Goal: Transaction & Acquisition: Purchase product/service

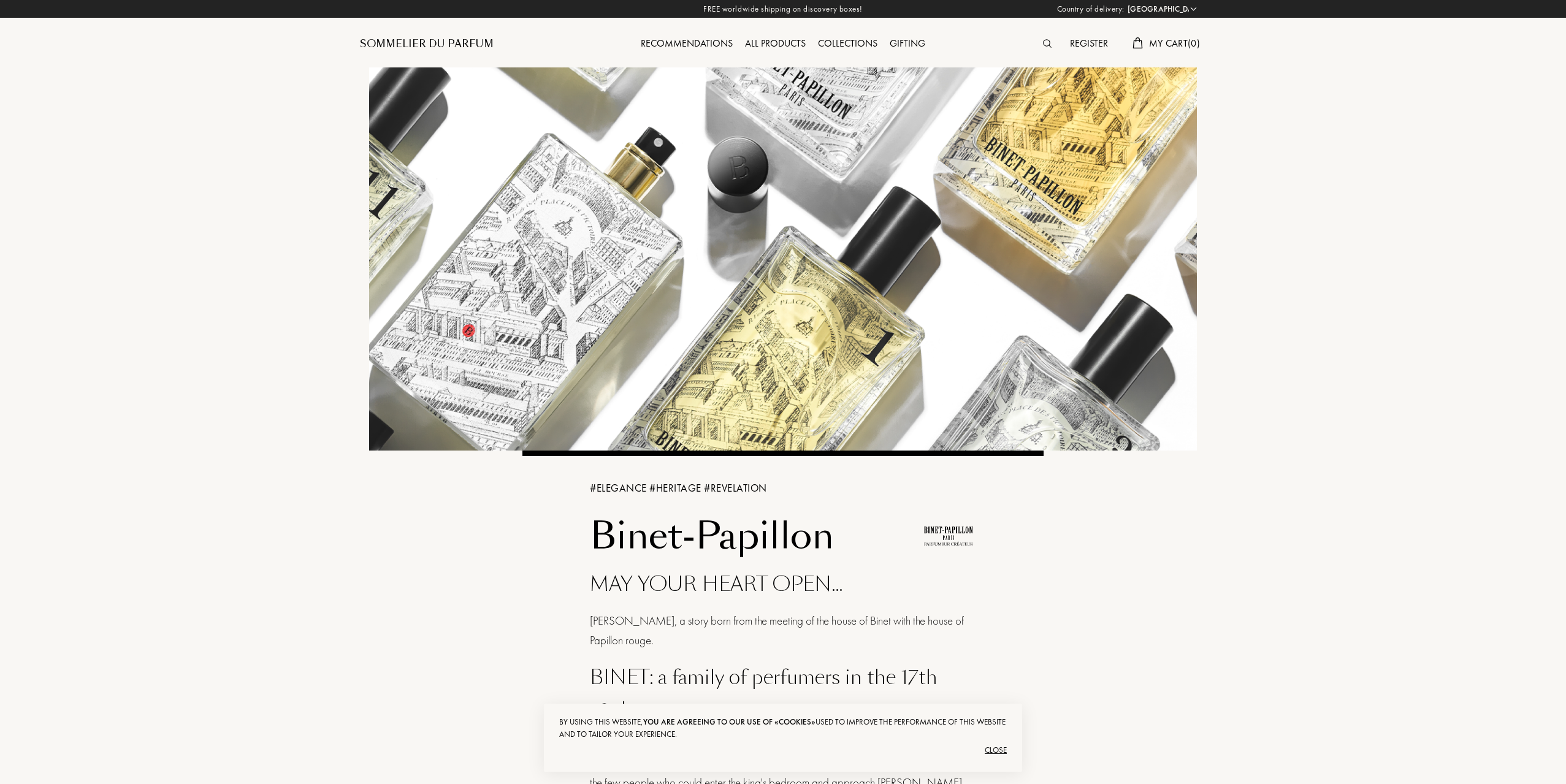
select select "FR"
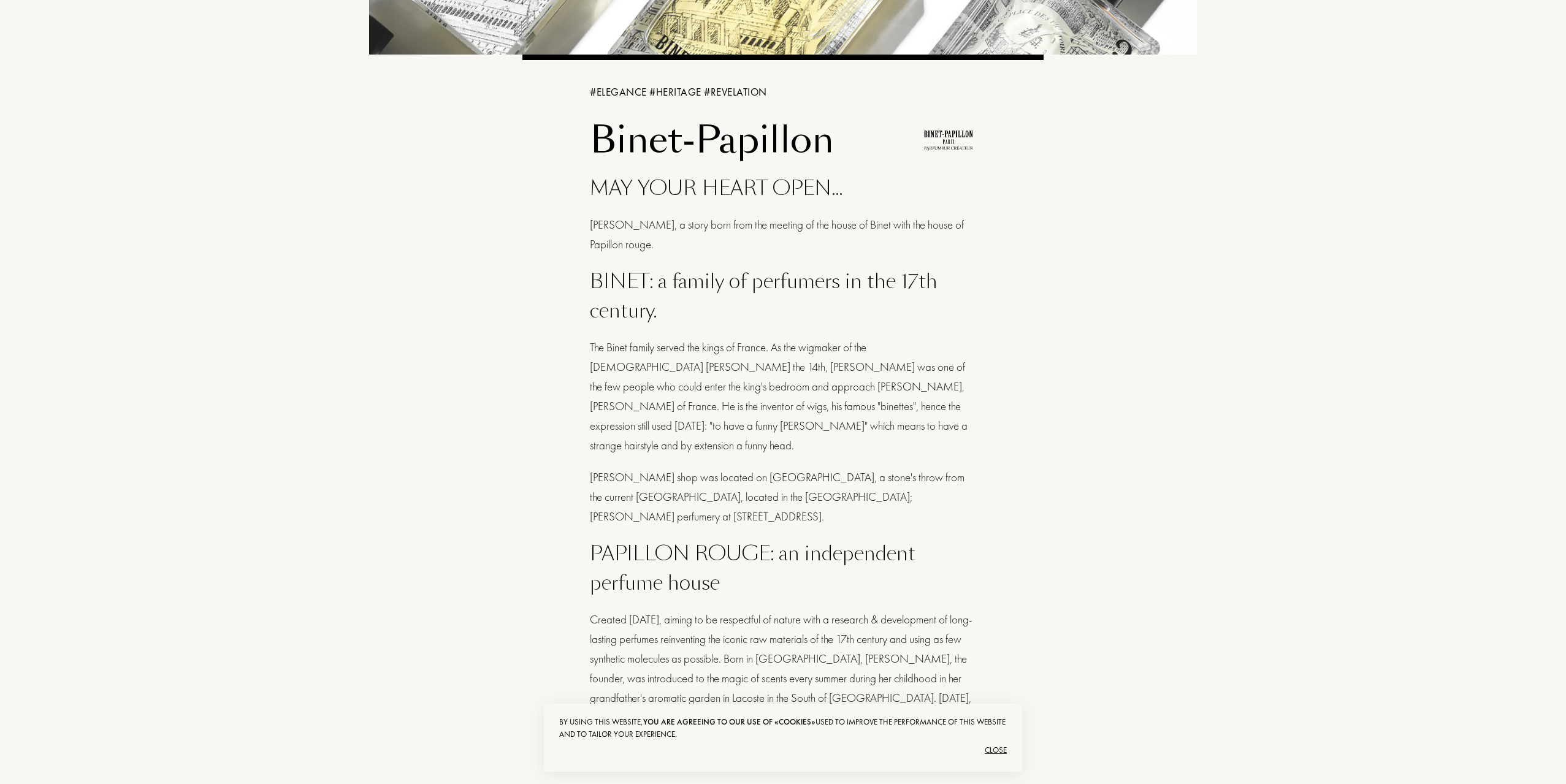
scroll to position [18, 0]
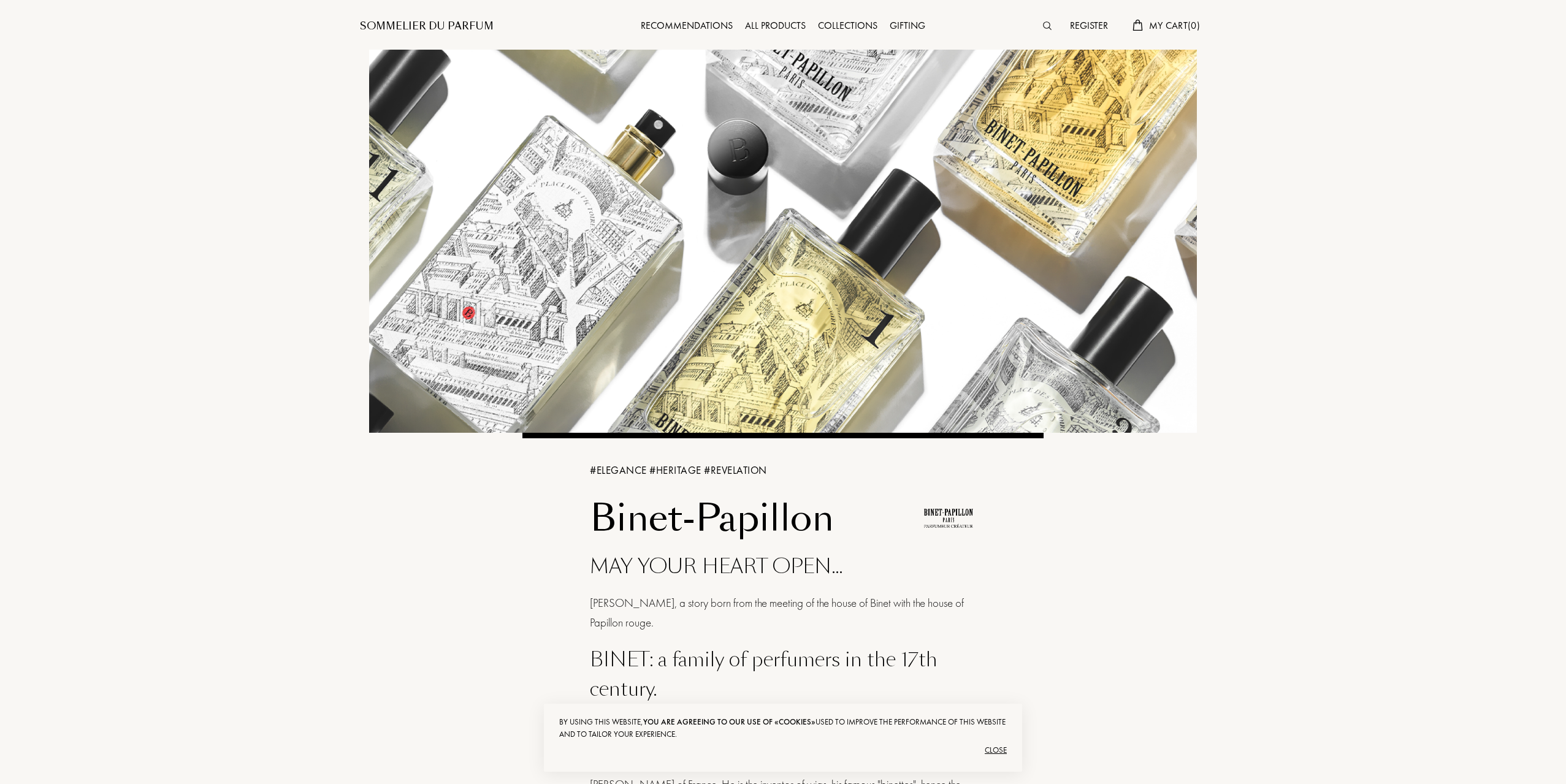
click at [784, 21] on div "All products" at bounding box center [775, 26] width 73 height 16
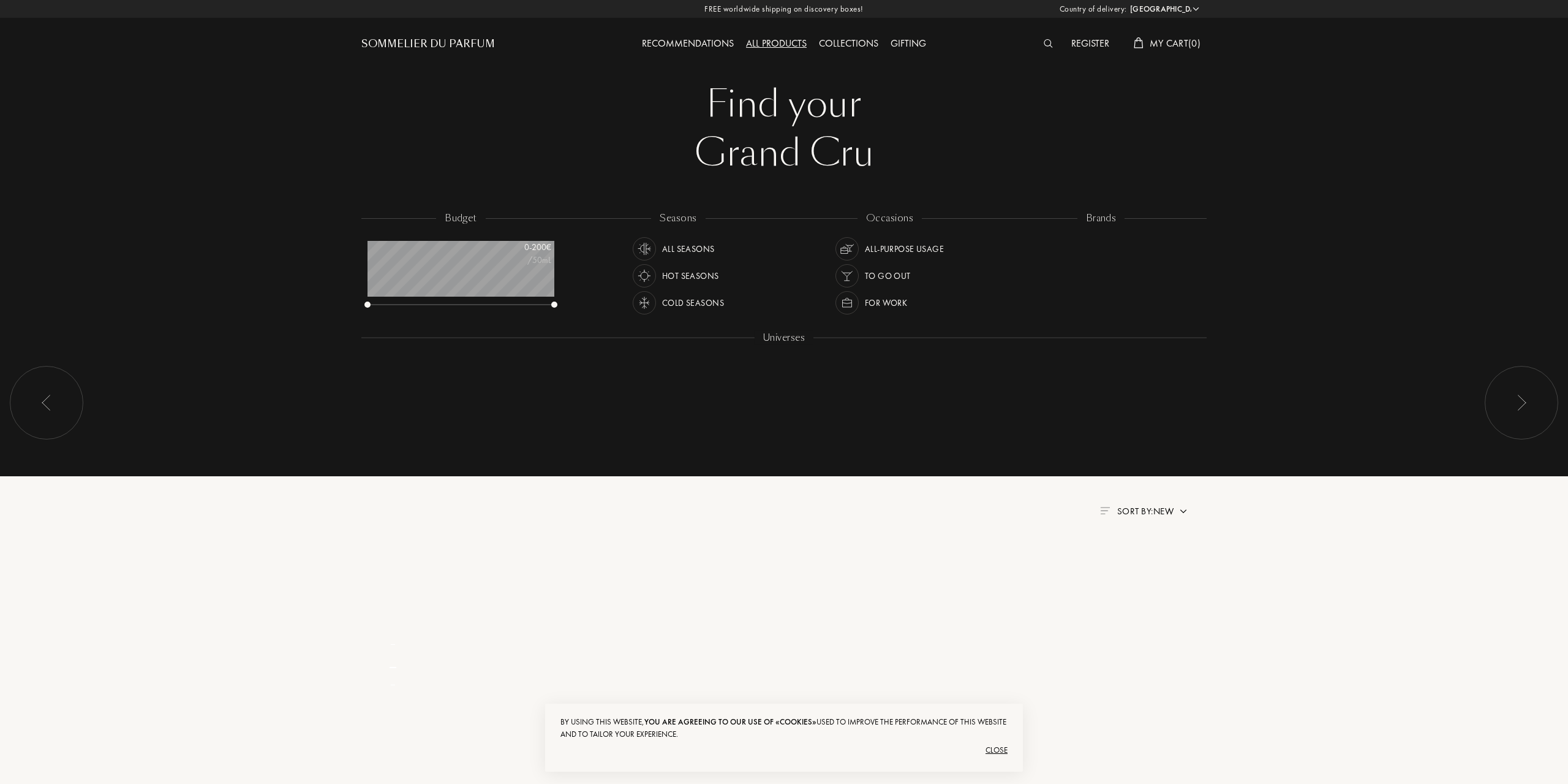
select select "FR"
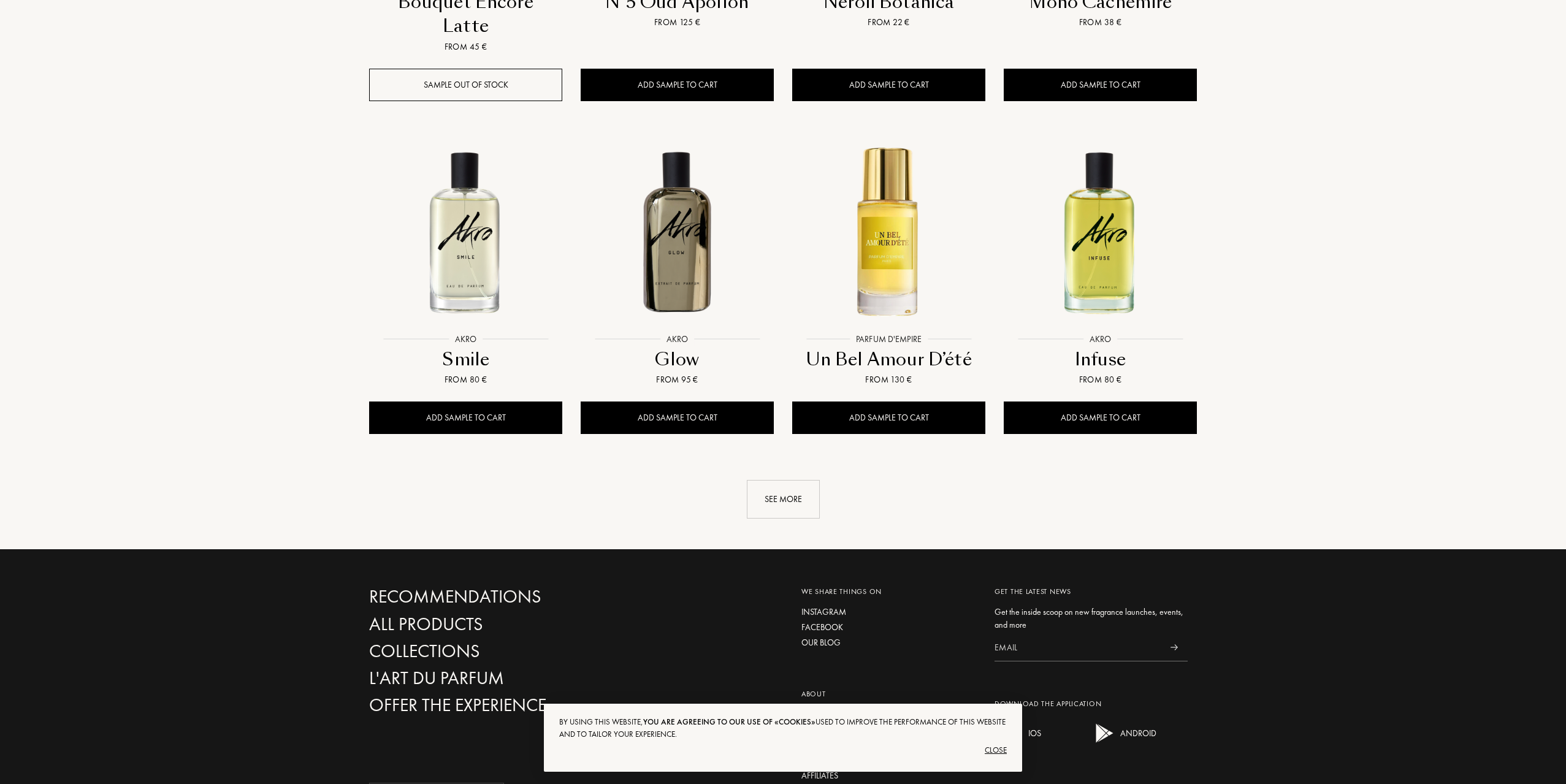
scroll to position [1226, 0]
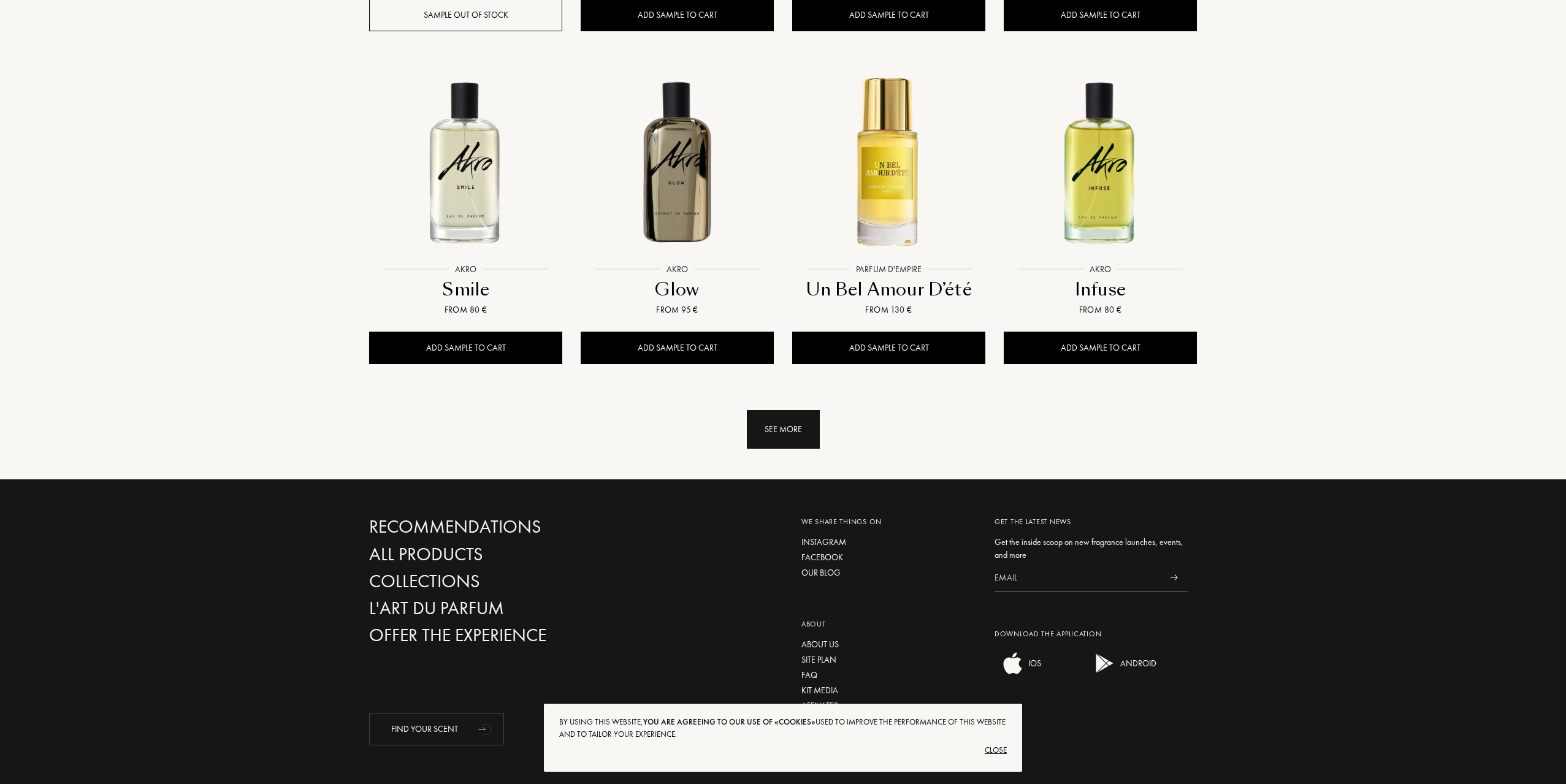
click at [787, 410] on div "See more" at bounding box center [783, 429] width 73 height 39
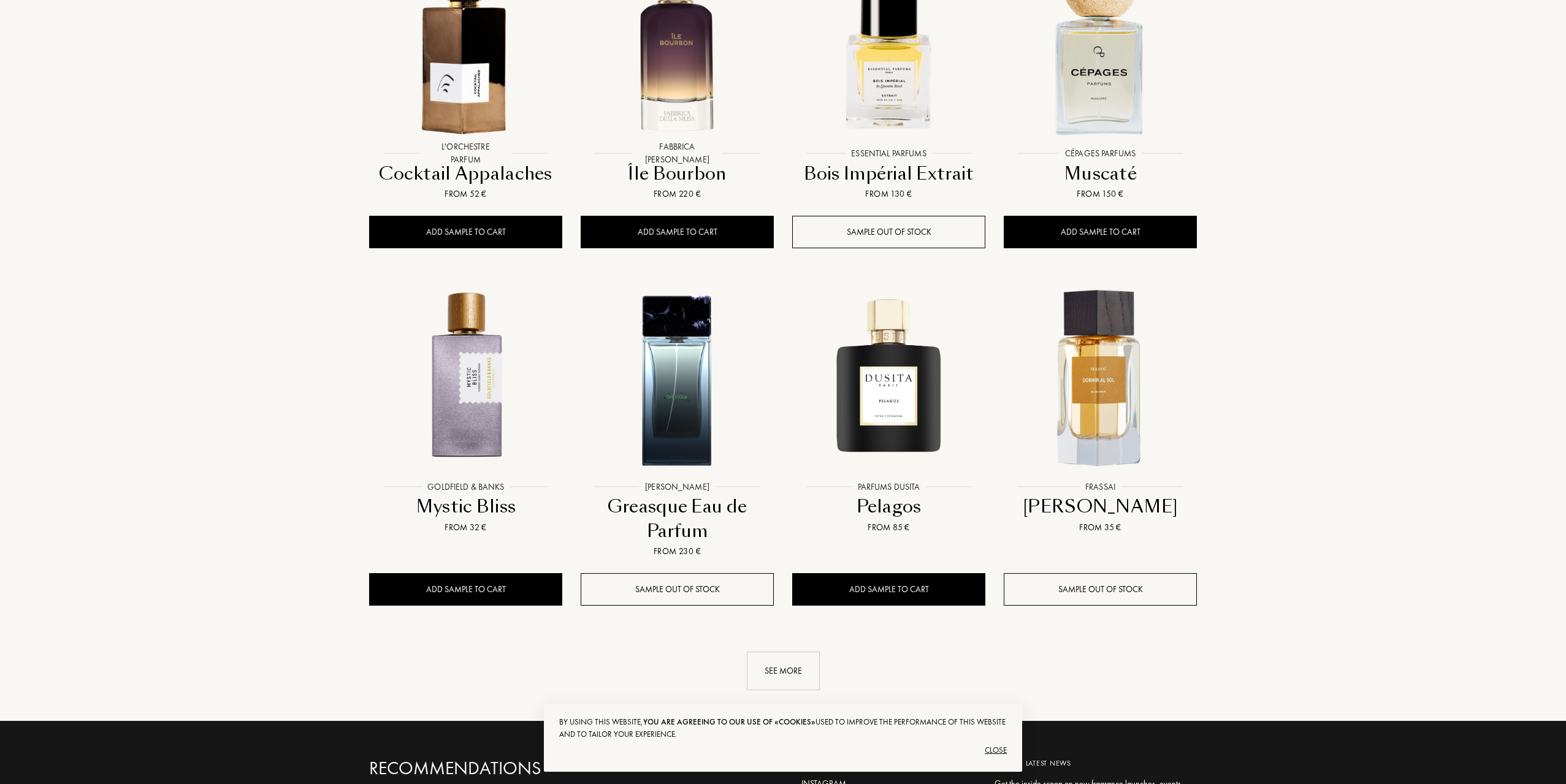
scroll to position [2084, 0]
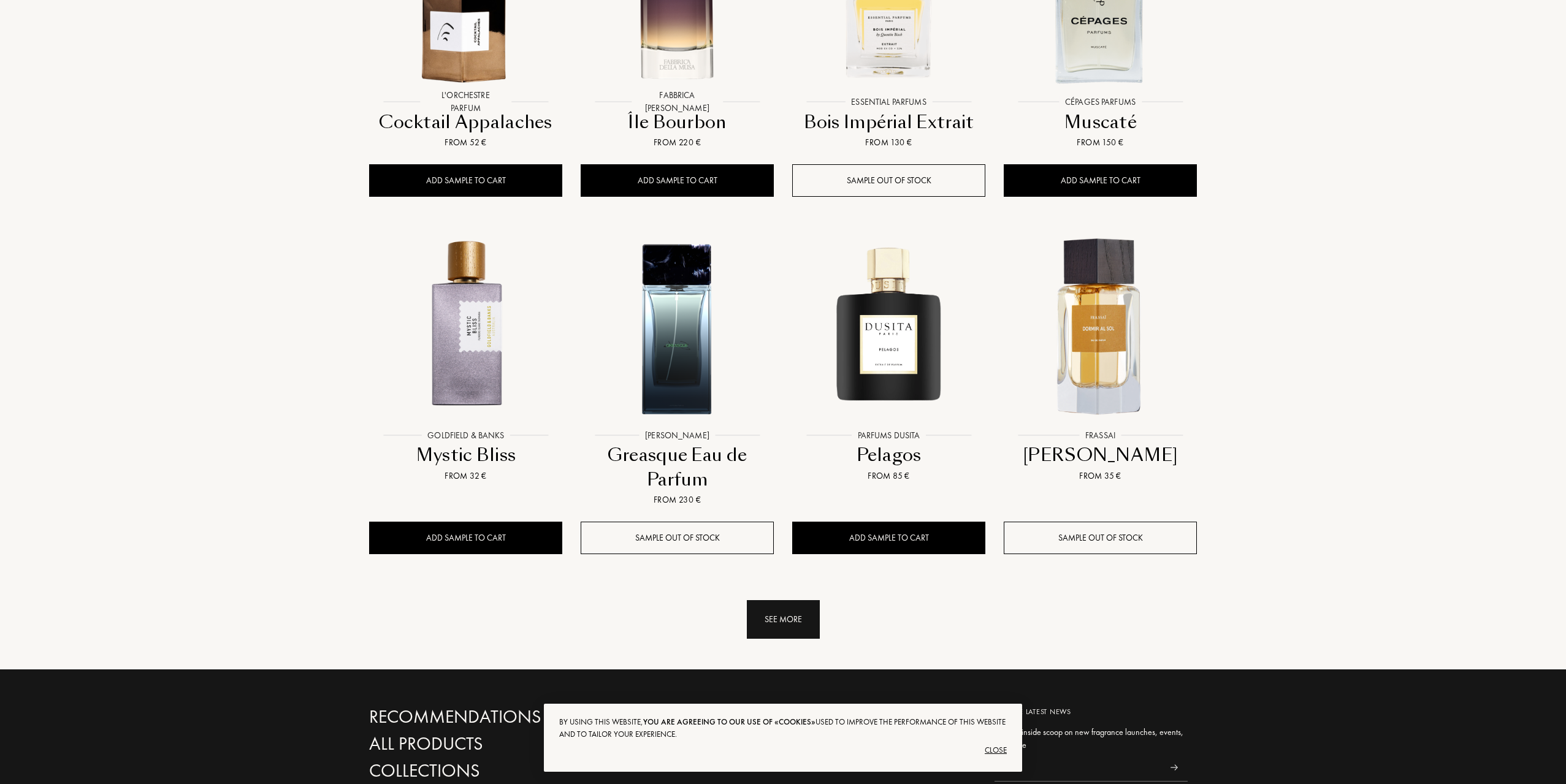
click at [796, 600] on div "See more" at bounding box center [783, 619] width 73 height 39
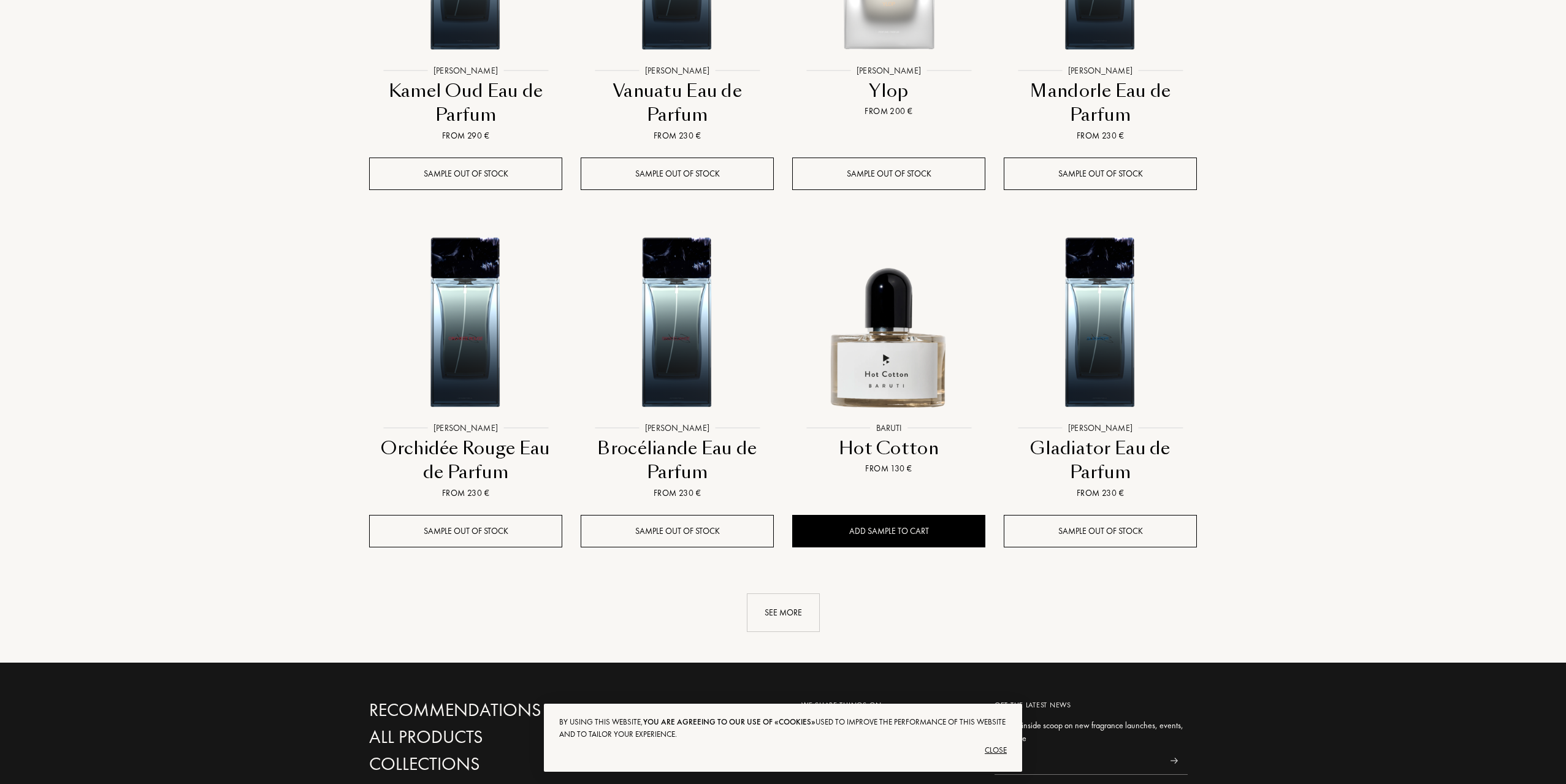
scroll to position [3187, 0]
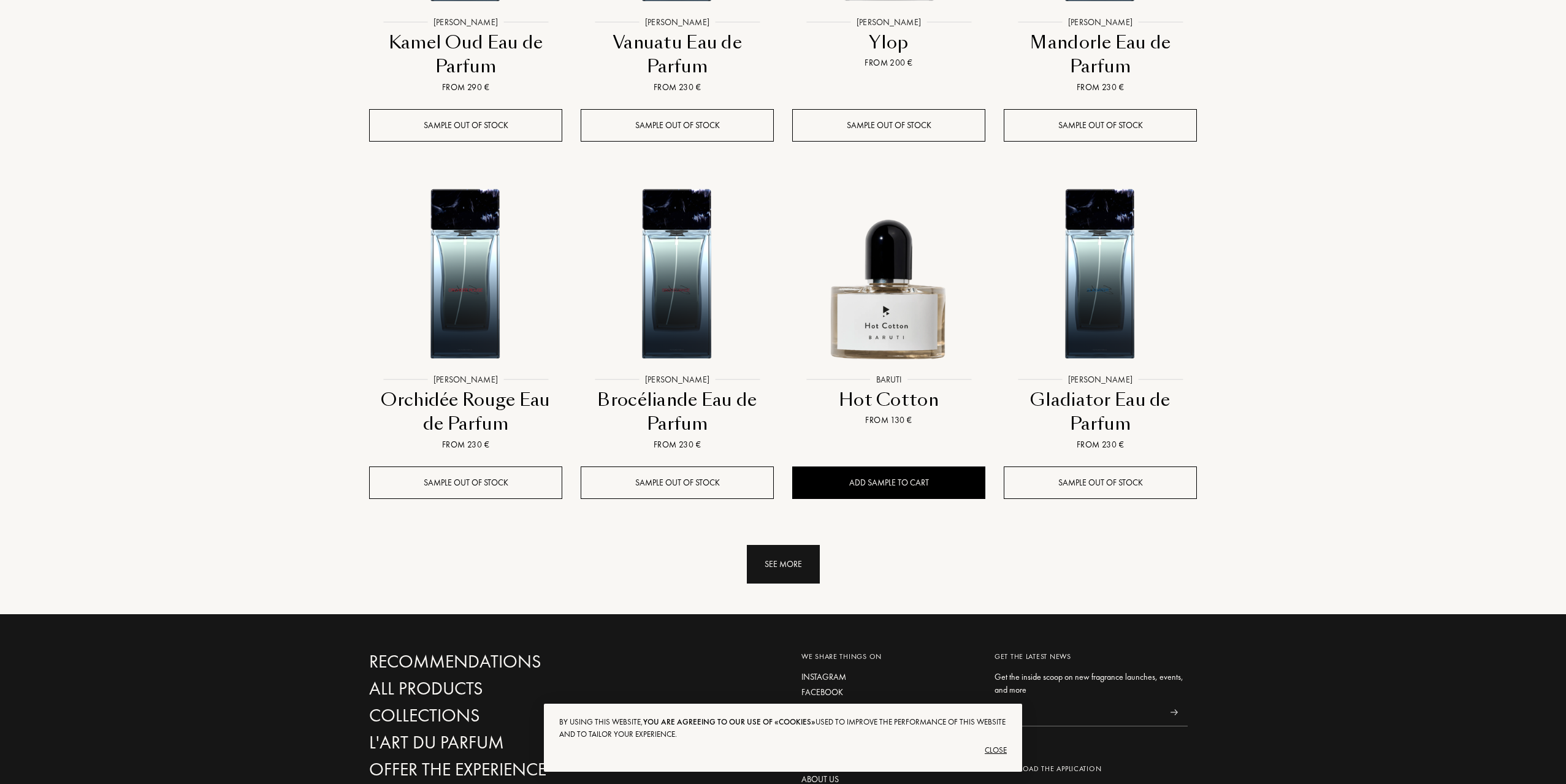
click at [773, 544] on div "See more" at bounding box center [783, 564] width 73 height 39
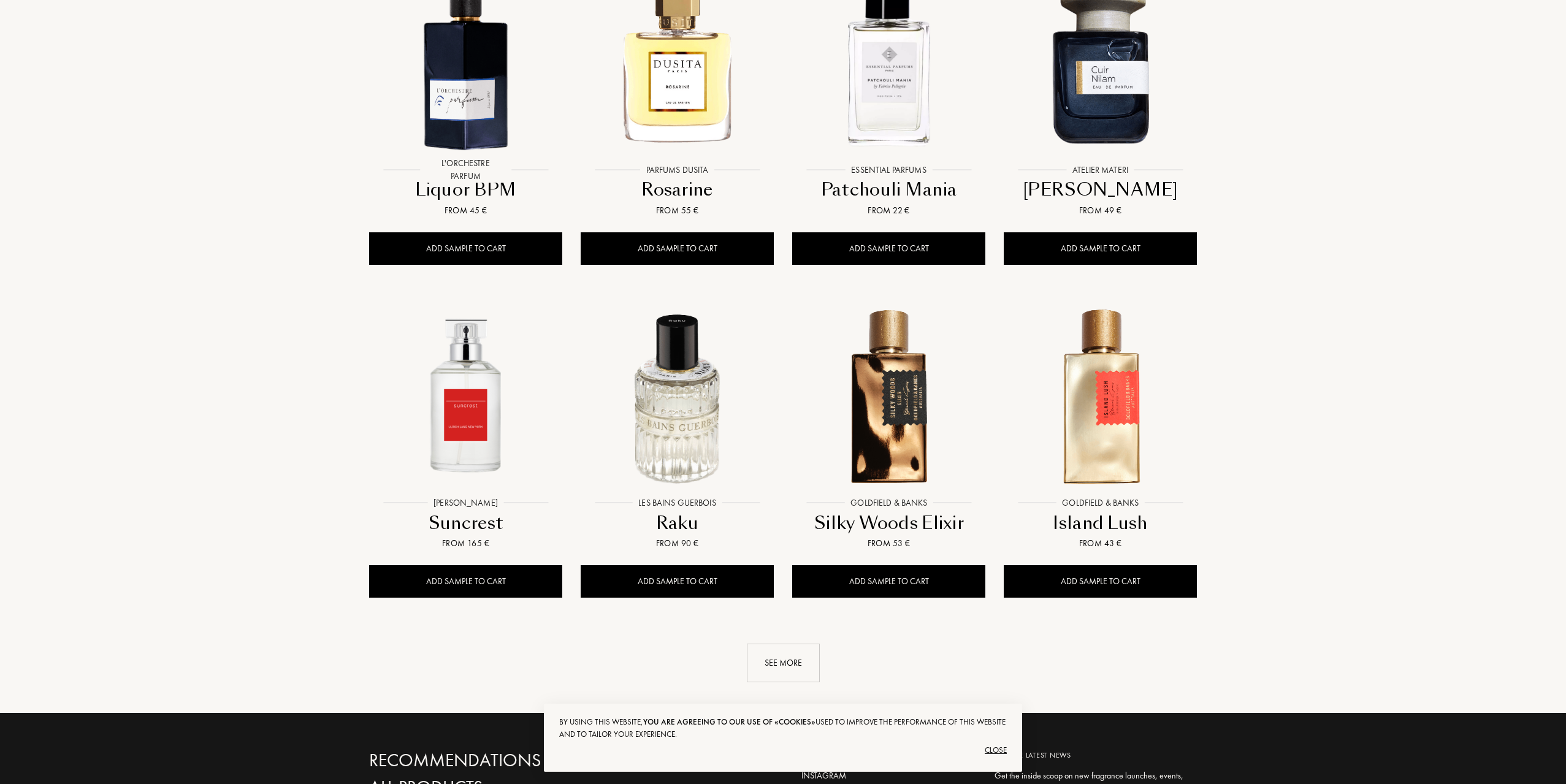
scroll to position [4168, 0]
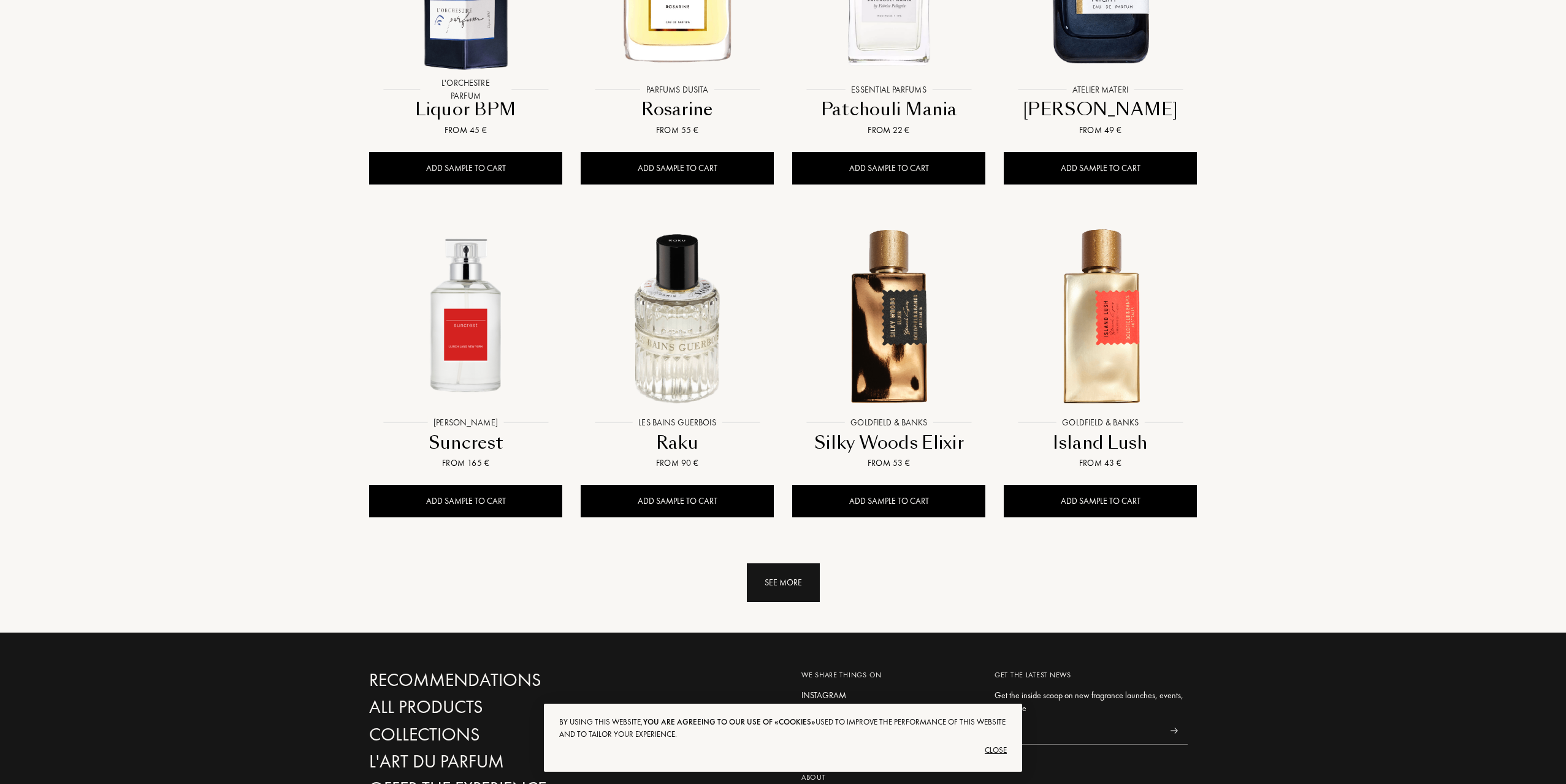
click at [782, 564] on div "See more" at bounding box center [783, 583] width 73 height 39
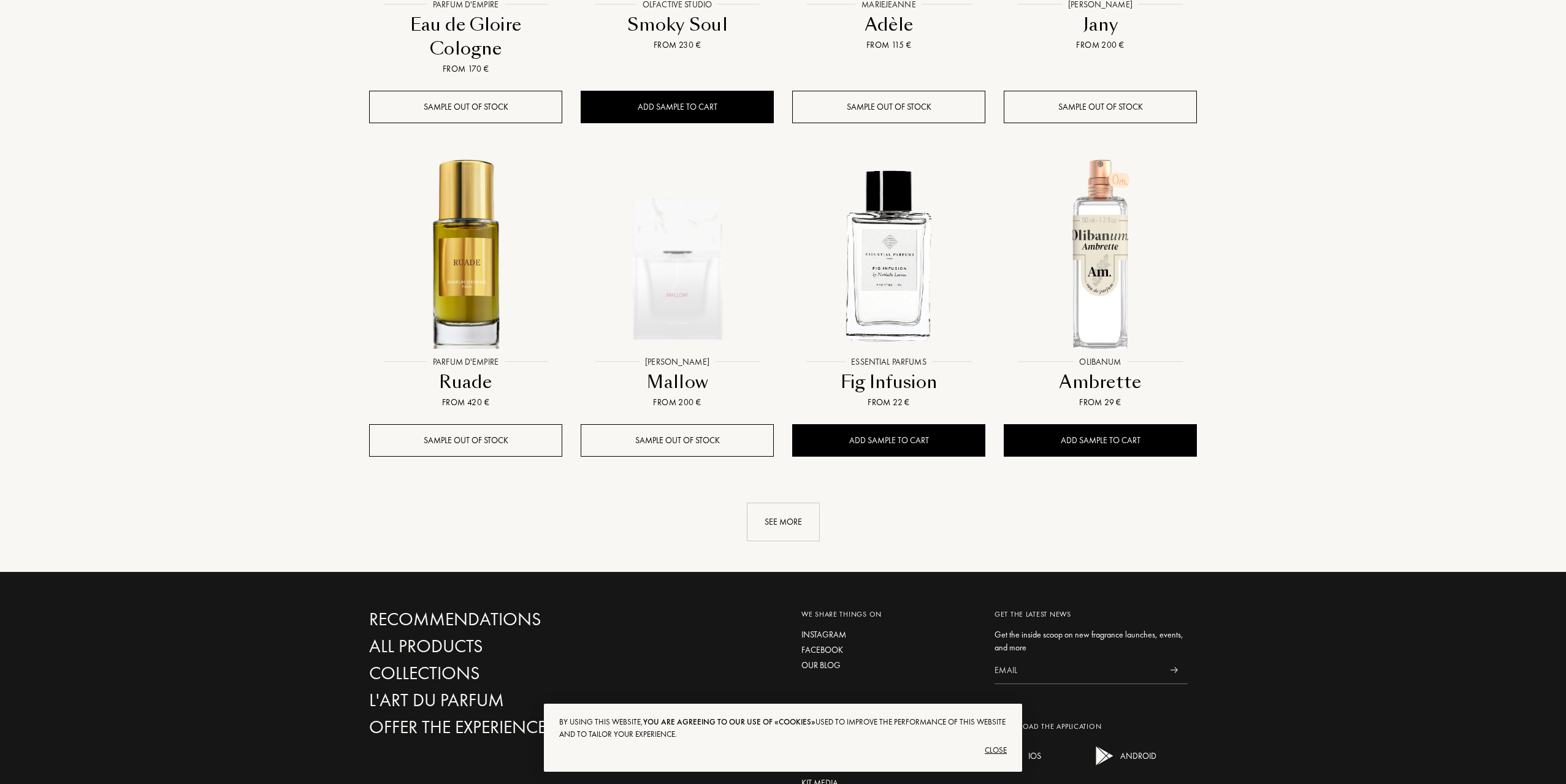
scroll to position [5332, 0]
